Goal: Transaction & Acquisition: Subscribe to service/newsletter

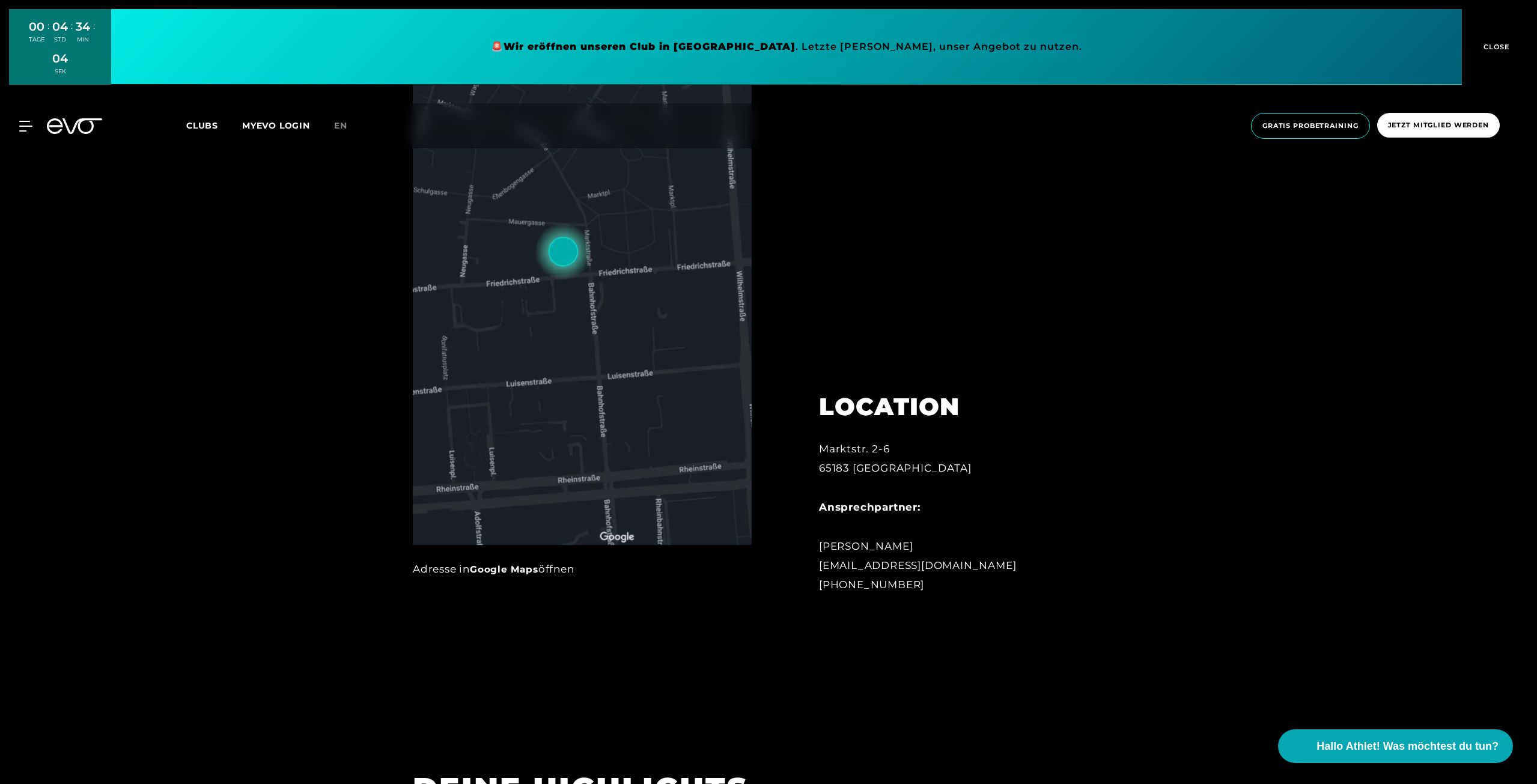
scroll to position [361, 0]
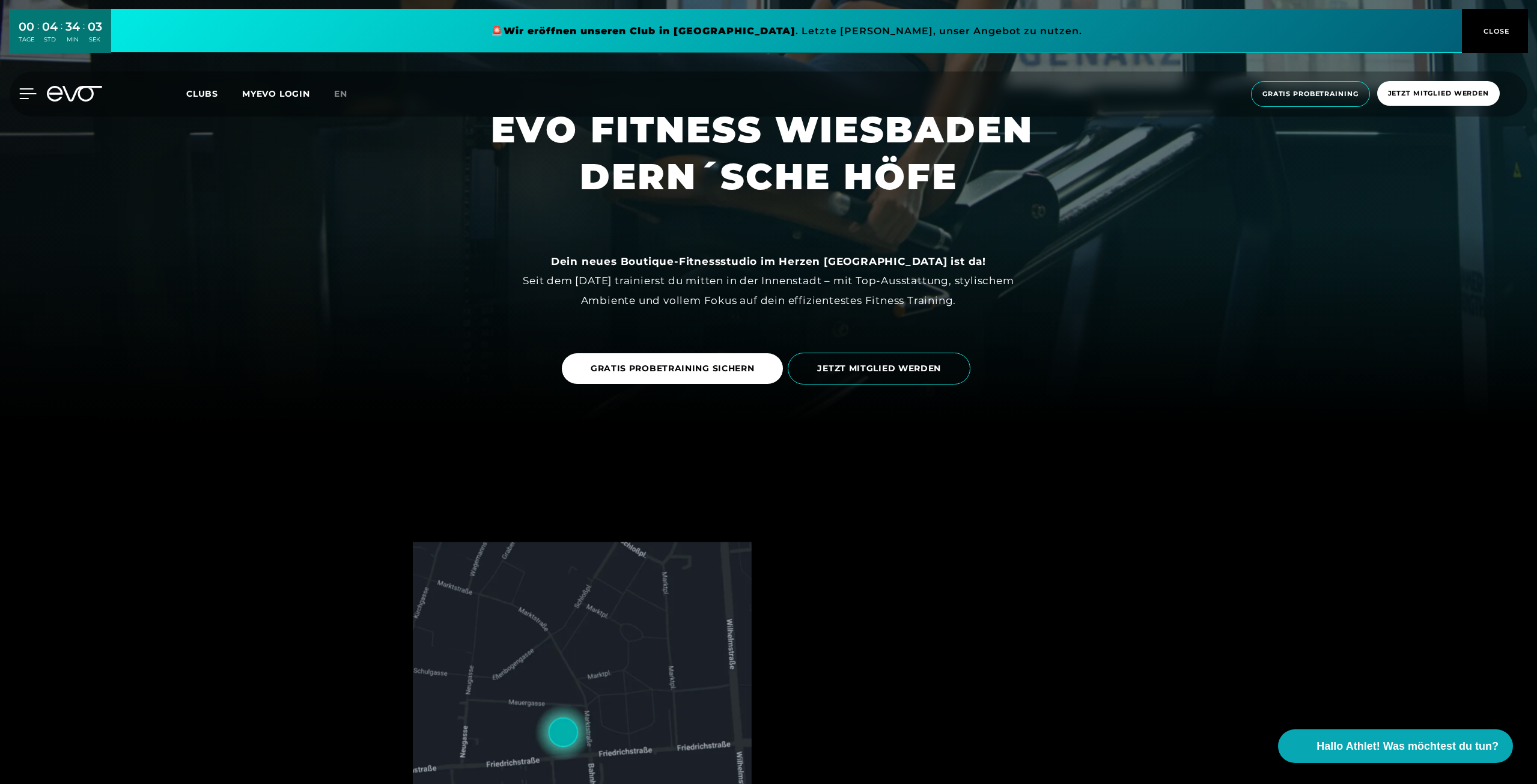
click at [24, 95] on icon at bounding box center [28, 94] width 17 height 10
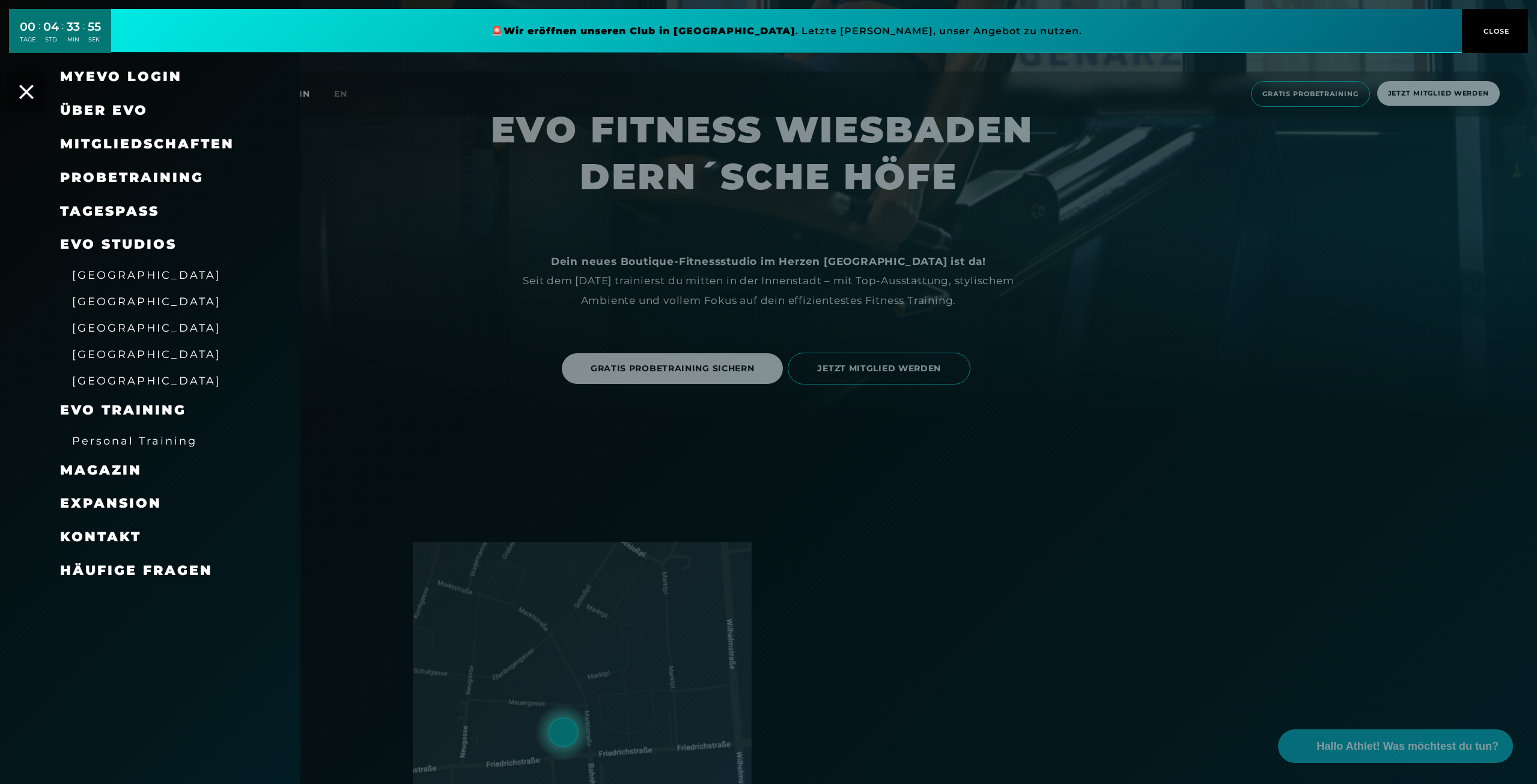
click at [197, 140] on span "Mitgliedschaften" at bounding box center [147, 143] width 175 height 16
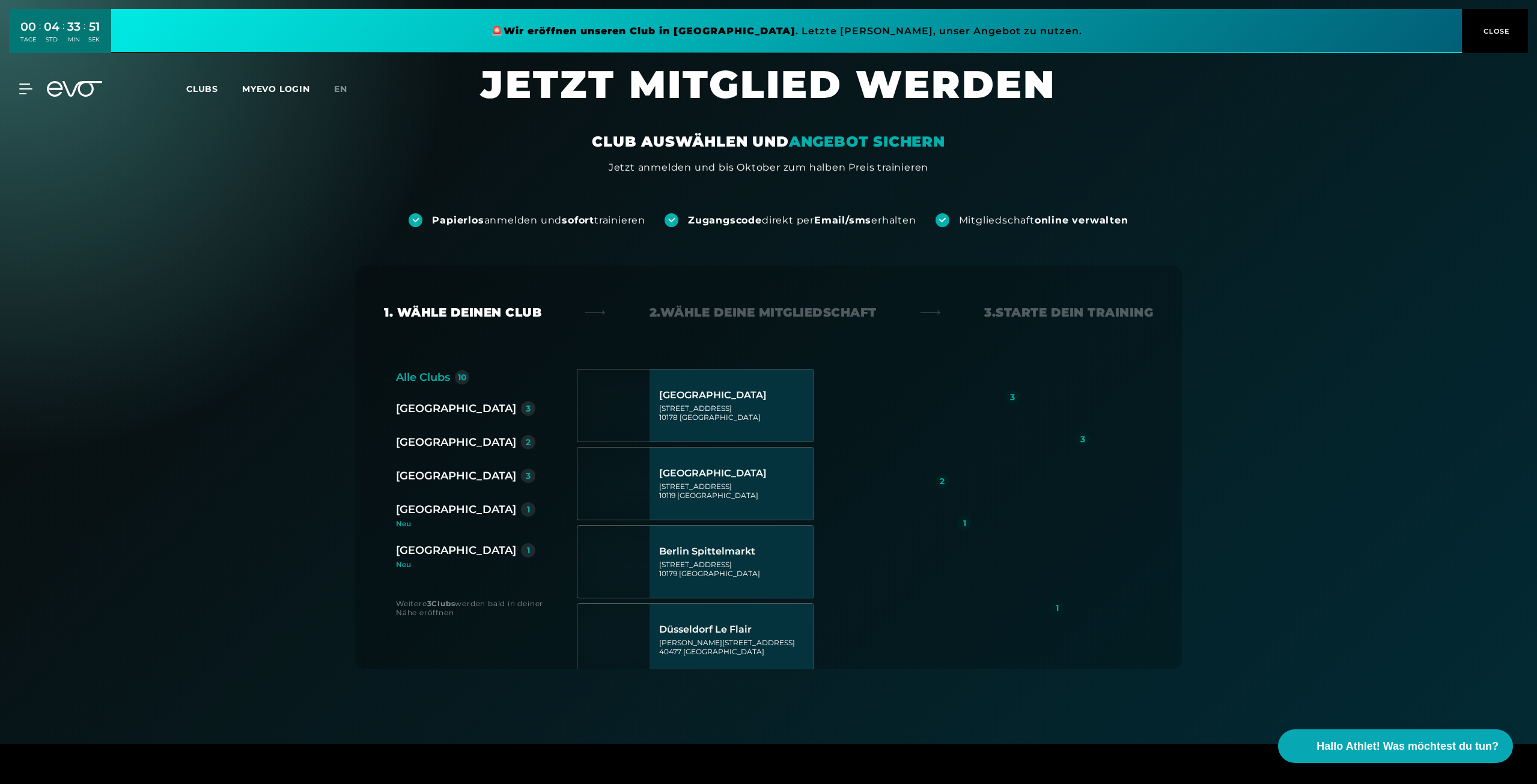
click at [424, 549] on div "[GEOGRAPHIC_DATA]" at bounding box center [456, 550] width 120 height 17
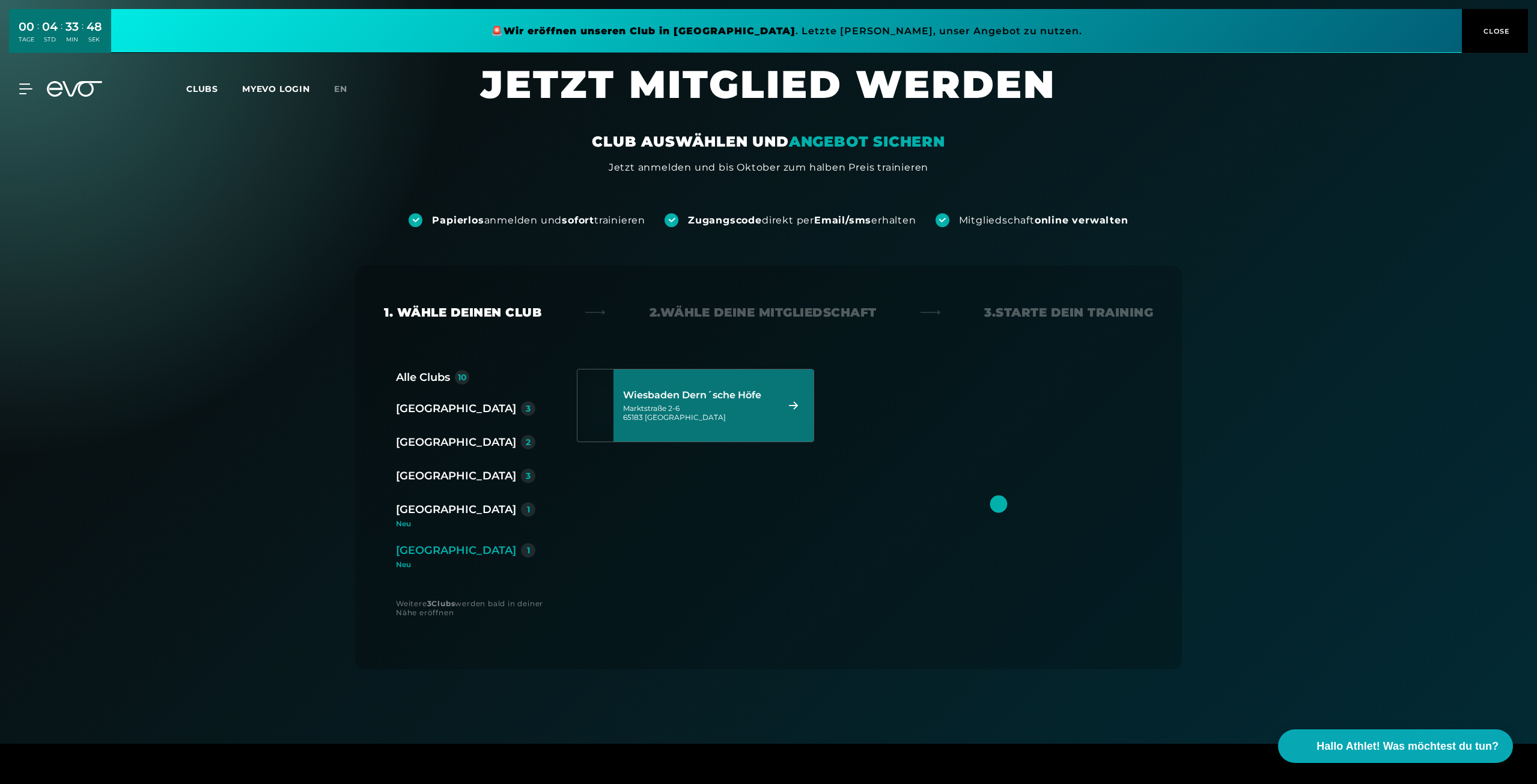
click at [772, 409] on div "[STREET_ADDRESS]" at bounding box center [698, 413] width 151 height 18
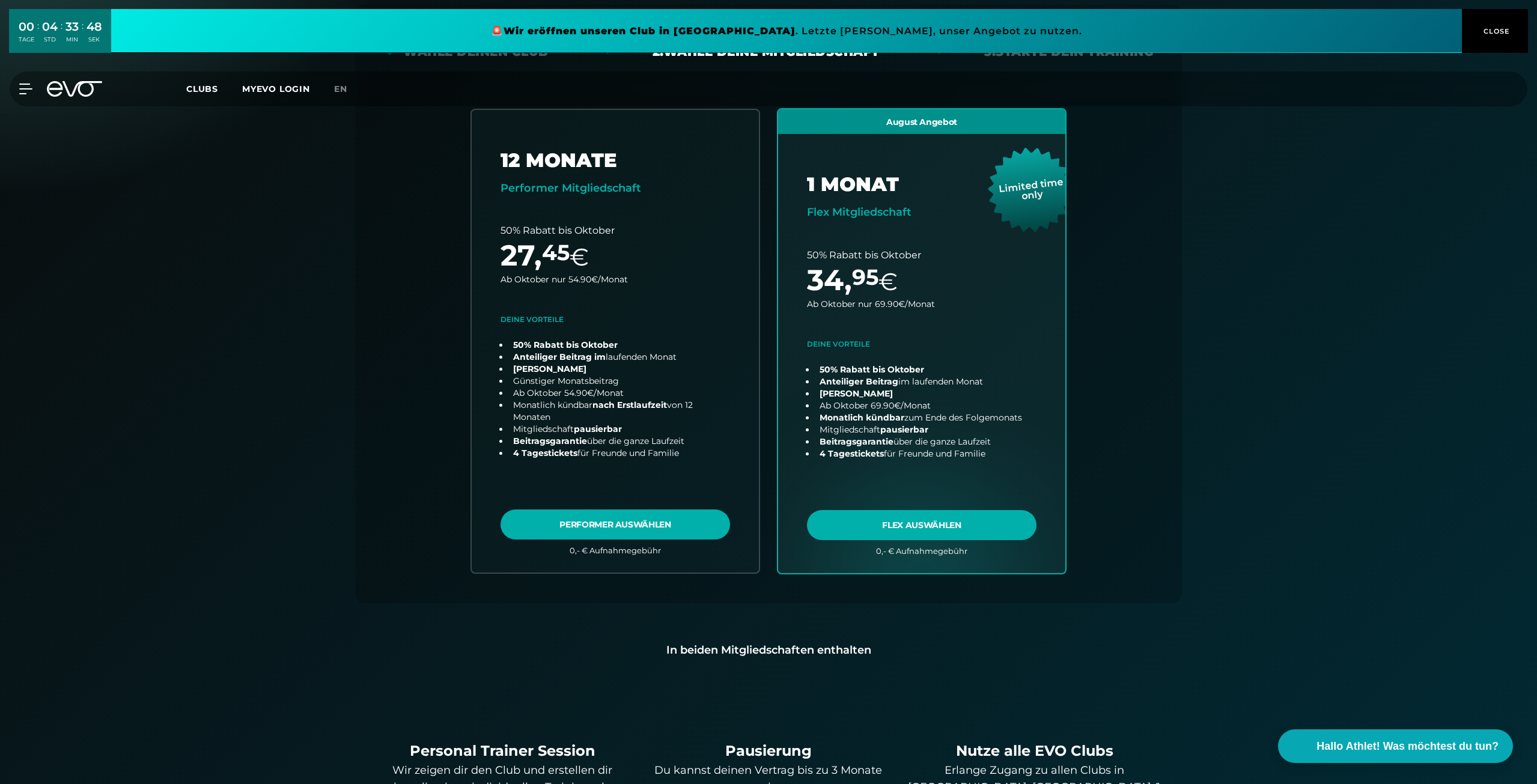
scroll to position [265, 0]
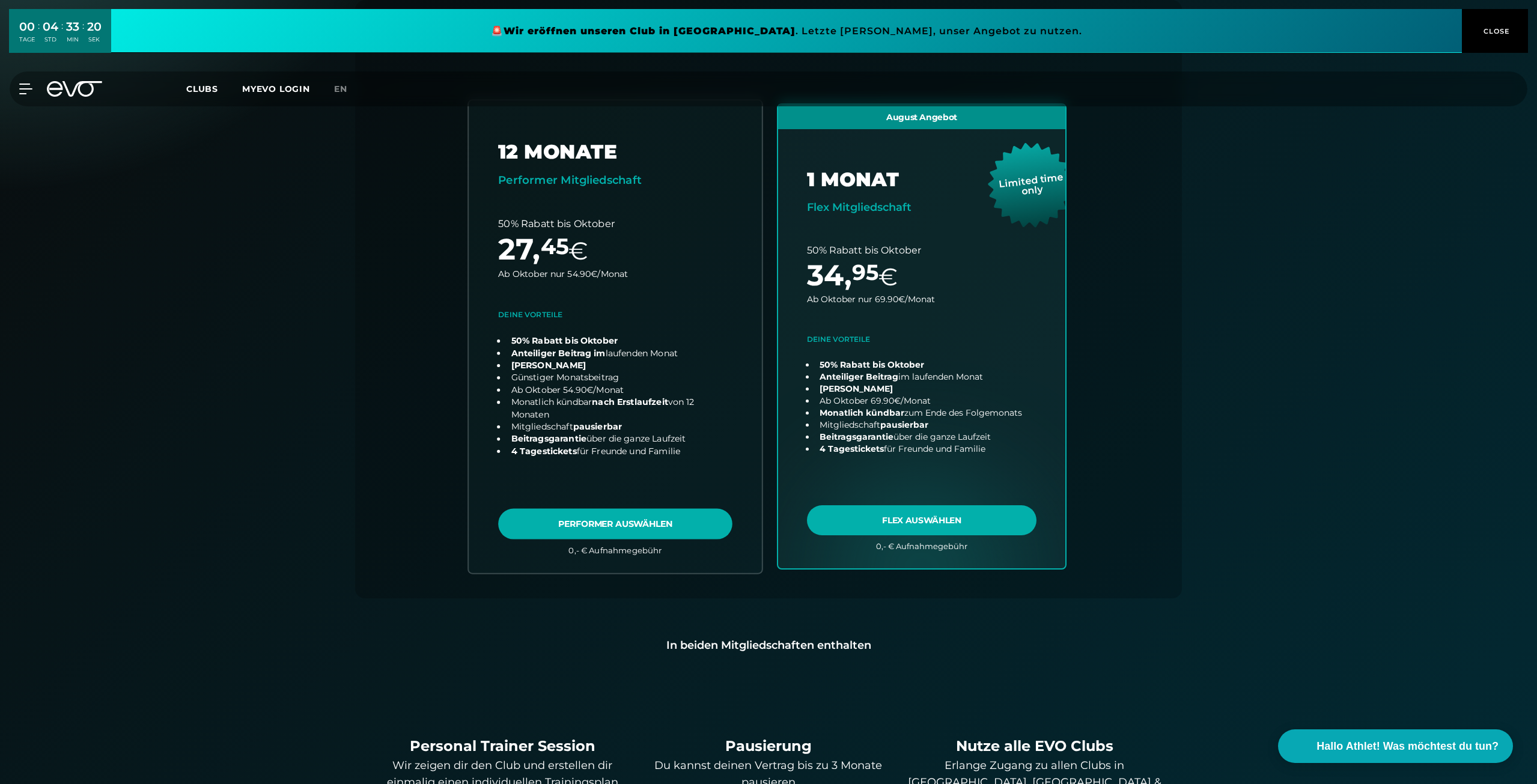
click at [654, 325] on link "choose plan" at bounding box center [615, 336] width 293 height 472
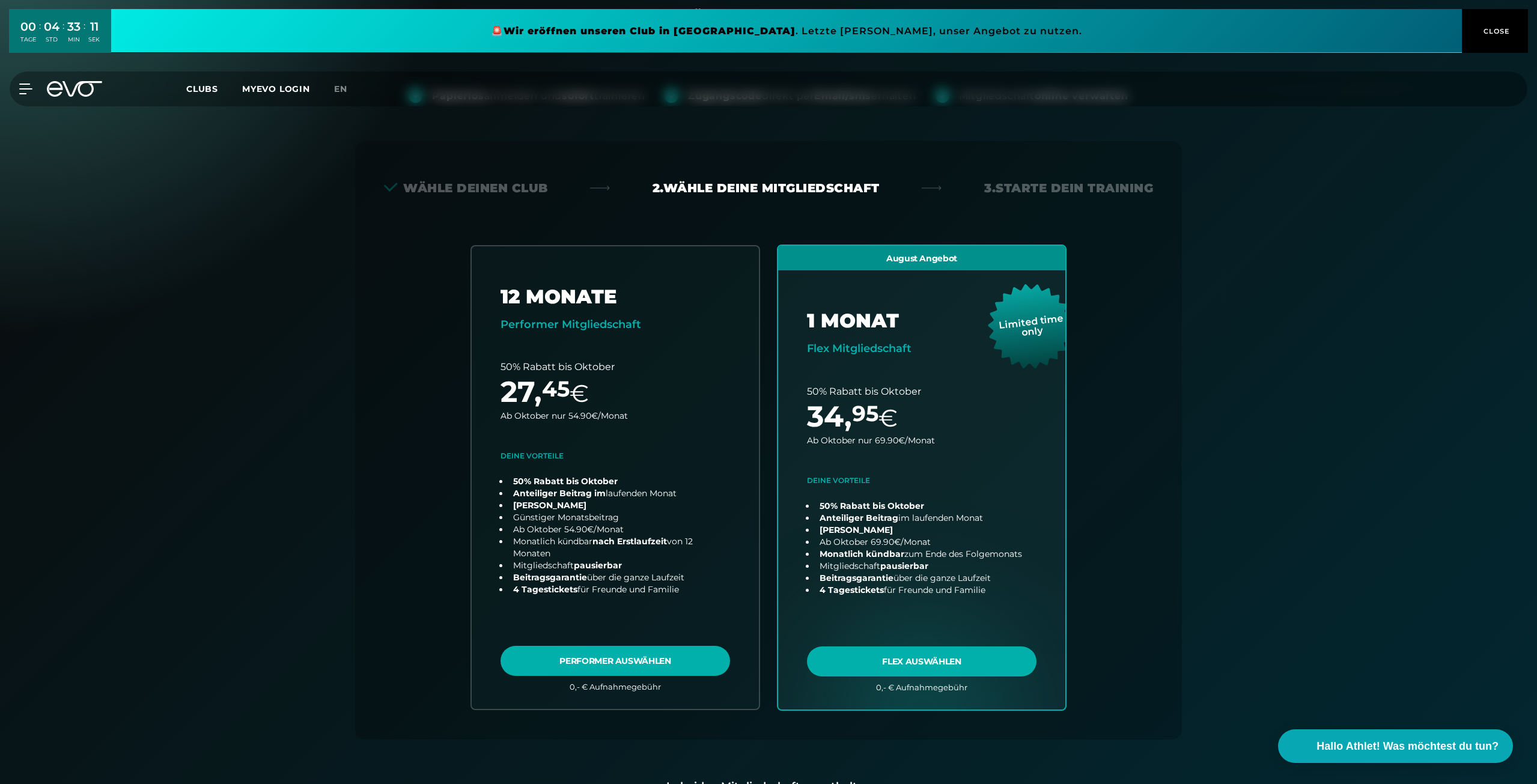
scroll to position [145, 0]
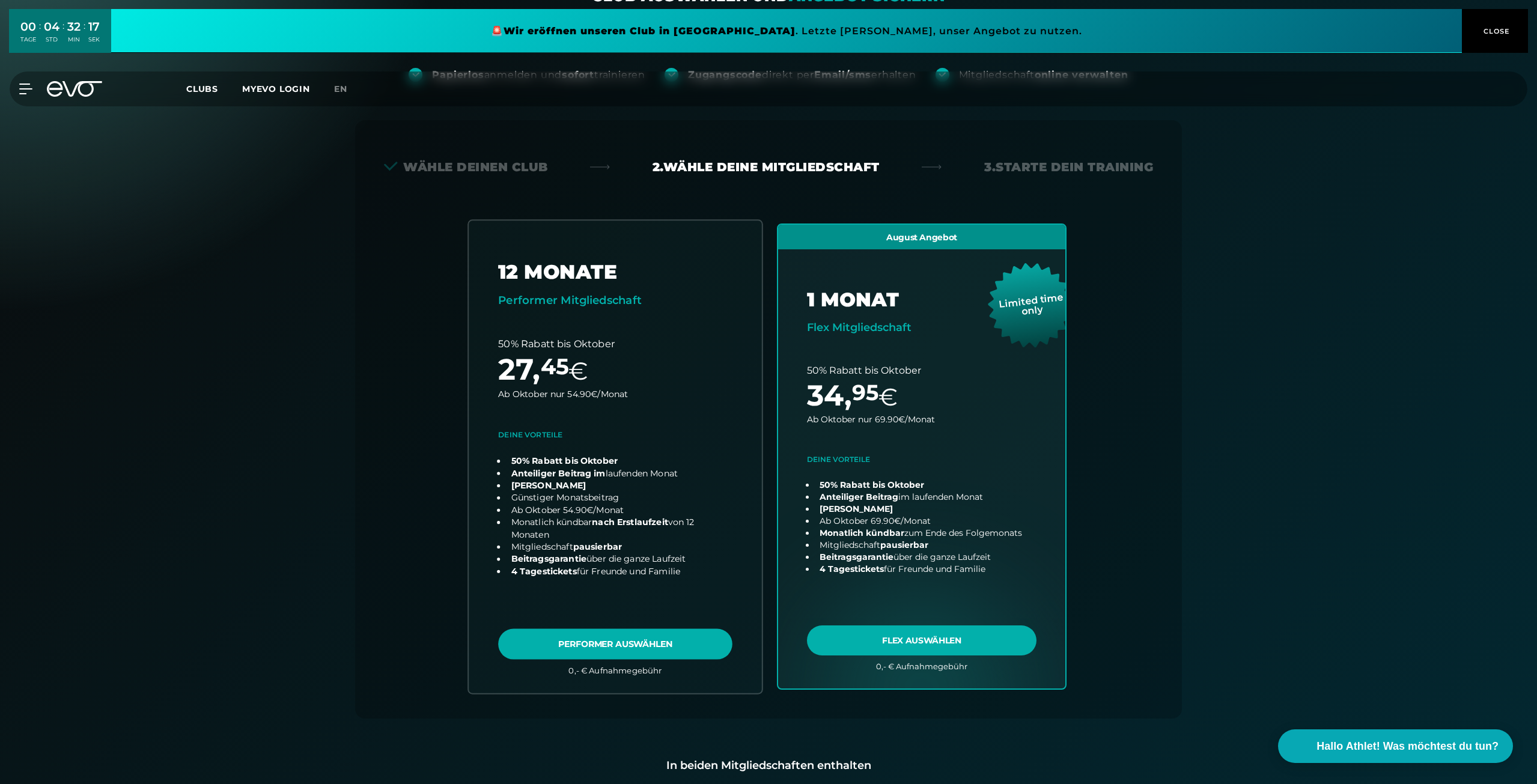
click at [706, 396] on link "choose plan" at bounding box center [615, 456] width 293 height 472
